Goal: Transaction & Acquisition: Obtain resource

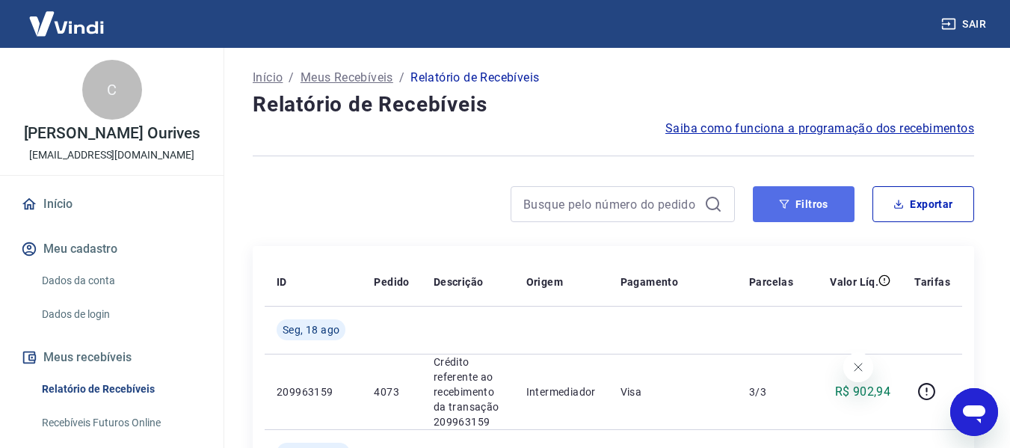
click at [803, 197] on button "Filtros" at bounding box center [803, 204] width 102 height 36
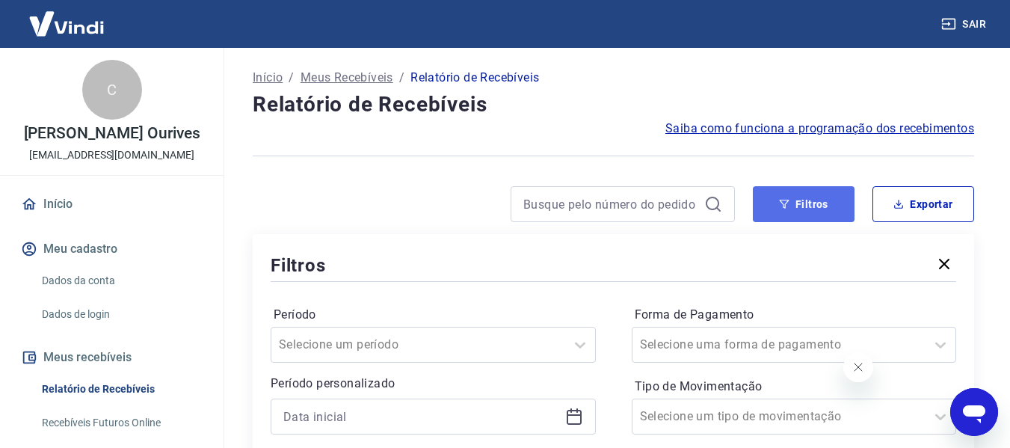
click at [825, 200] on button "Filtros" at bounding box center [803, 204] width 102 height 36
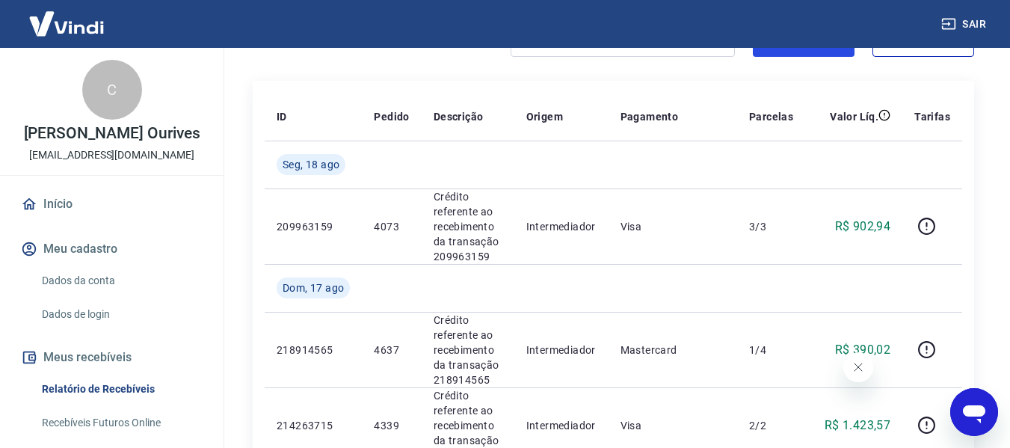
scroll to position [75, 0]
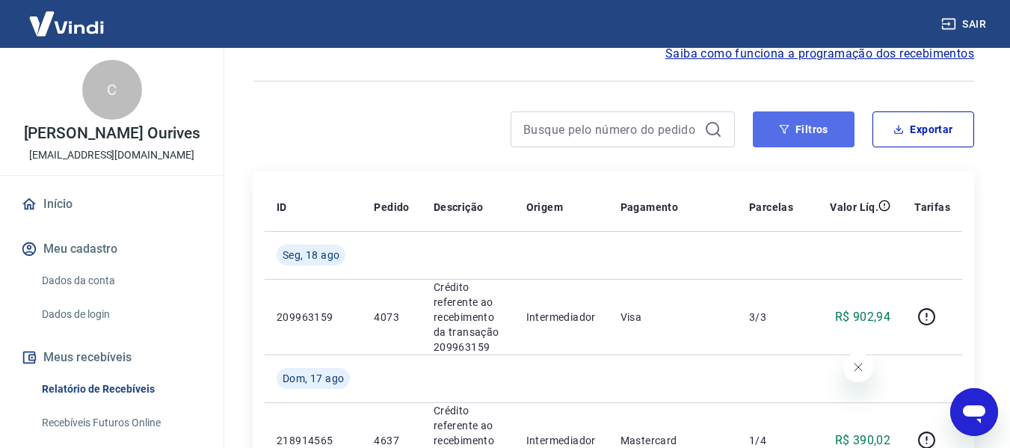
click at [788, 128] on icon "button" at bounding box center [784, 129] width 10 height 10
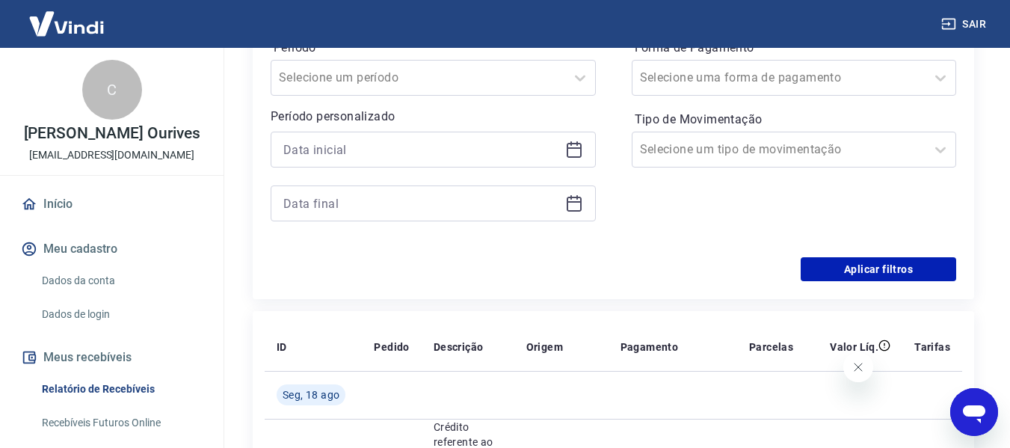
scroll to position [299, 0]
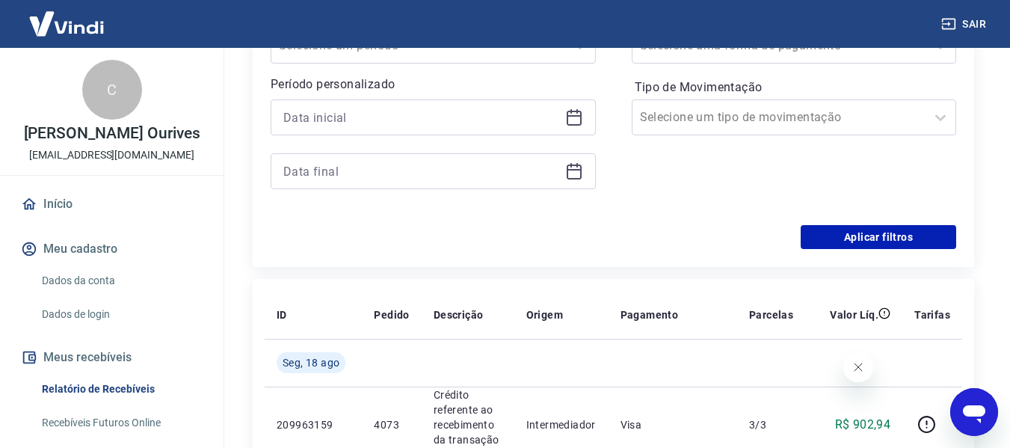
click at [575, 120] on icon at bounding box center [574, 117] width 18 height 18
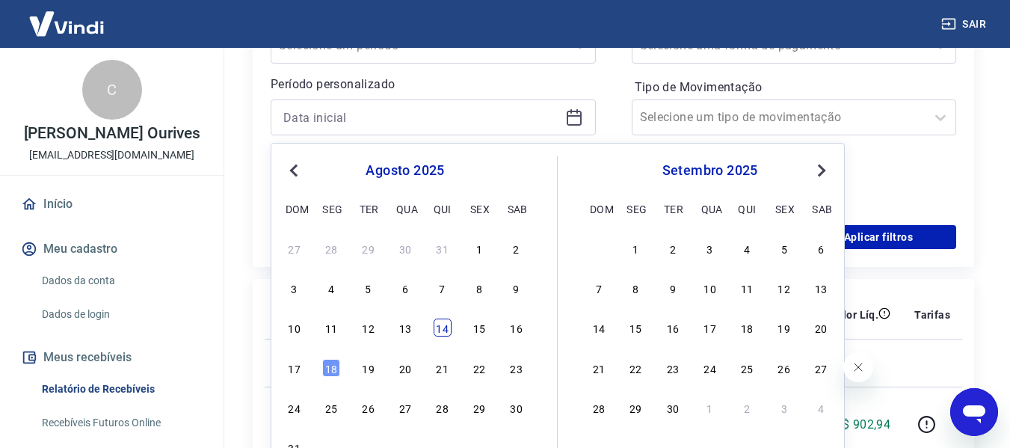
click at [448, 331] on div "14" at bounding box center [442, 327] width 18 height 18
type input "14/08/2025"
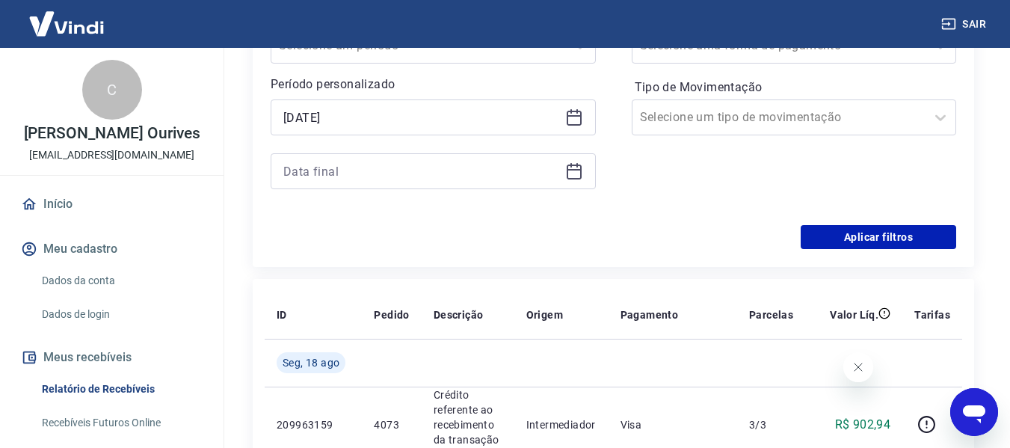
click at [581, 173] on icon at bounding box center [574, 171] width 18 height 18
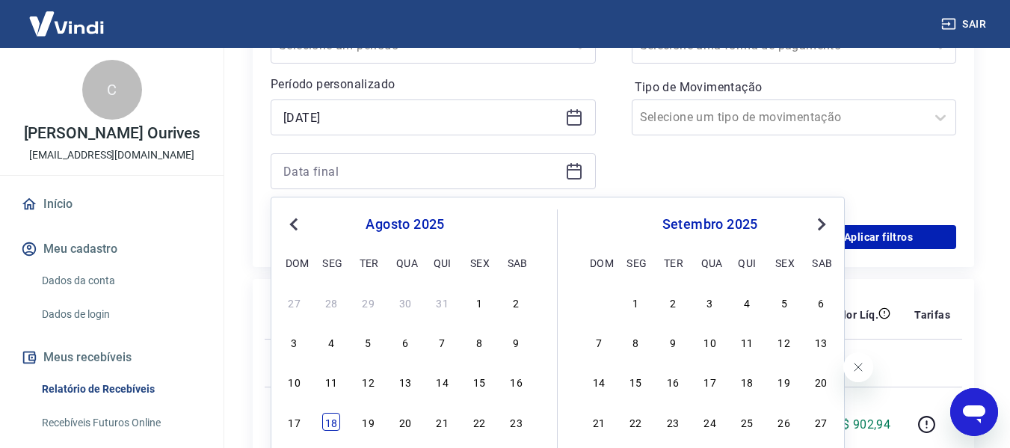
click at [337, 422] on div "18" at bounding box center [331, 421] width 18 height 18
type input "18/08/2025"
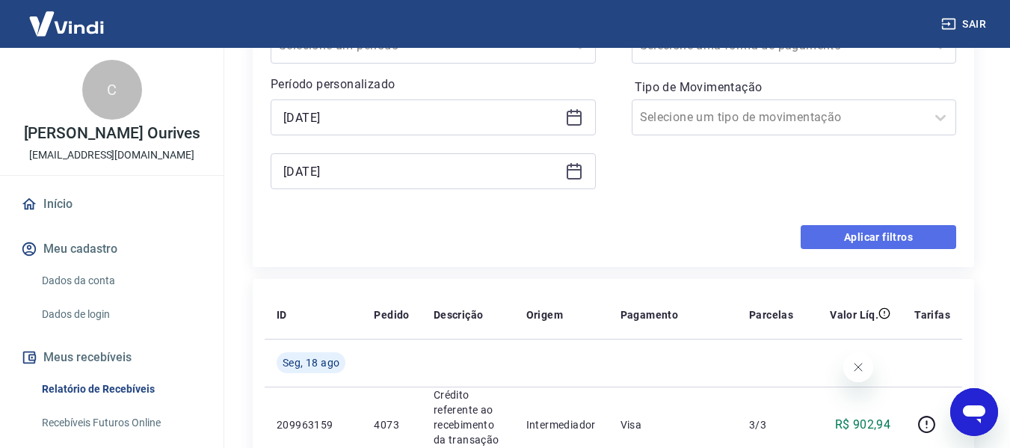
click at [874, 227] on button "Aplicar filtros" at bounding box center [877, 237] width 155 height 24
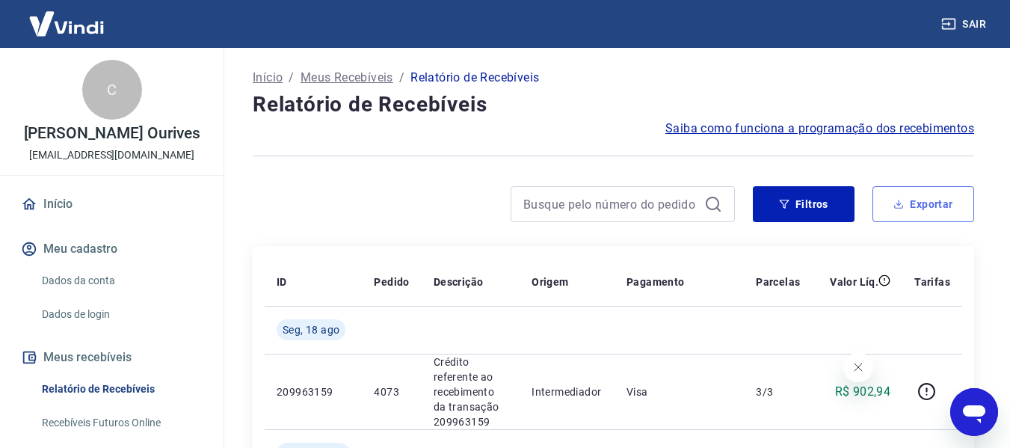
click at [908, 203] on button "Exportar" at bounding box center [923, 204] width 102 height 36
type input "14/08/2025"
type input "18/08/2025"
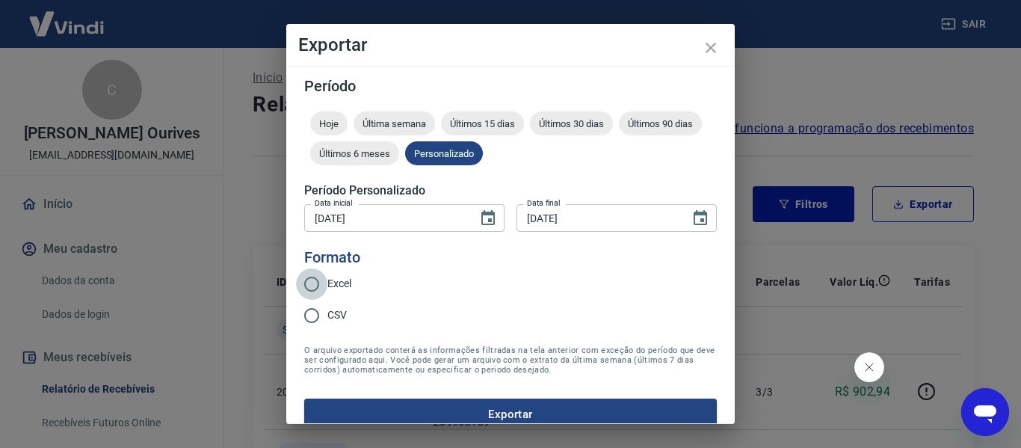
click at [318, 282] on input "Excel" at bounding box center [311, 283] width 31 height 31
radio input "true"
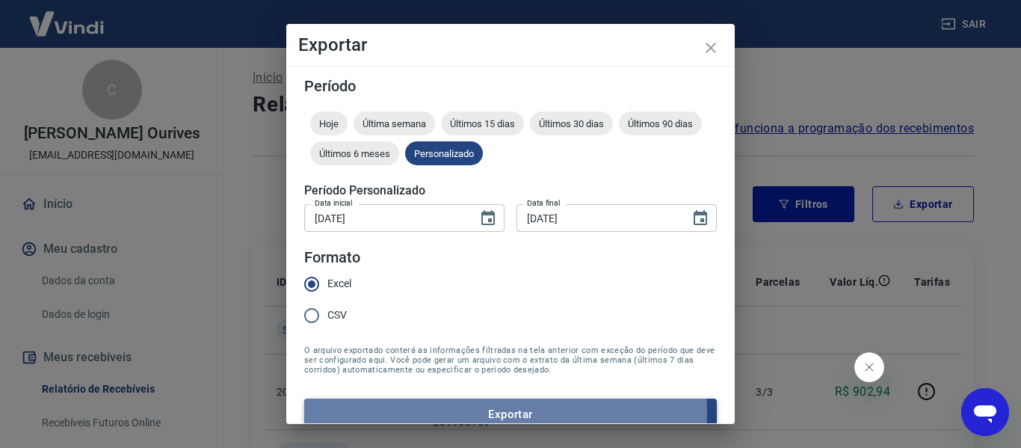
click at [504, 411] on button "Exportar" at bounding box center [510, 413] width 412 height 31
